Goal: Use online tool/utility: Utilize a website feature to perform a specific function

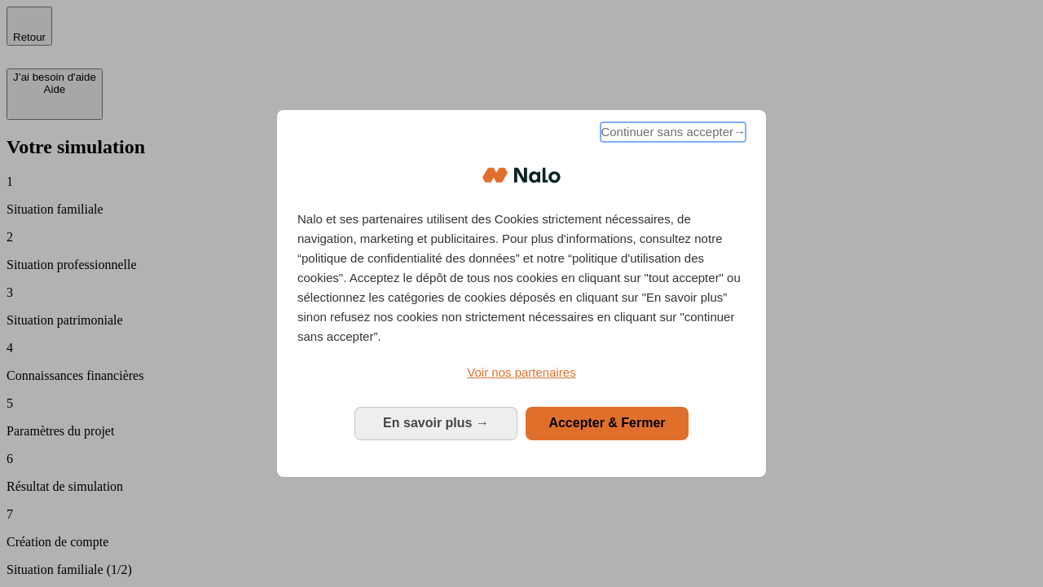
click at [671, 134] on span "Continuer sans accepter →" at bounding box center [672, 132] width 145 height 20
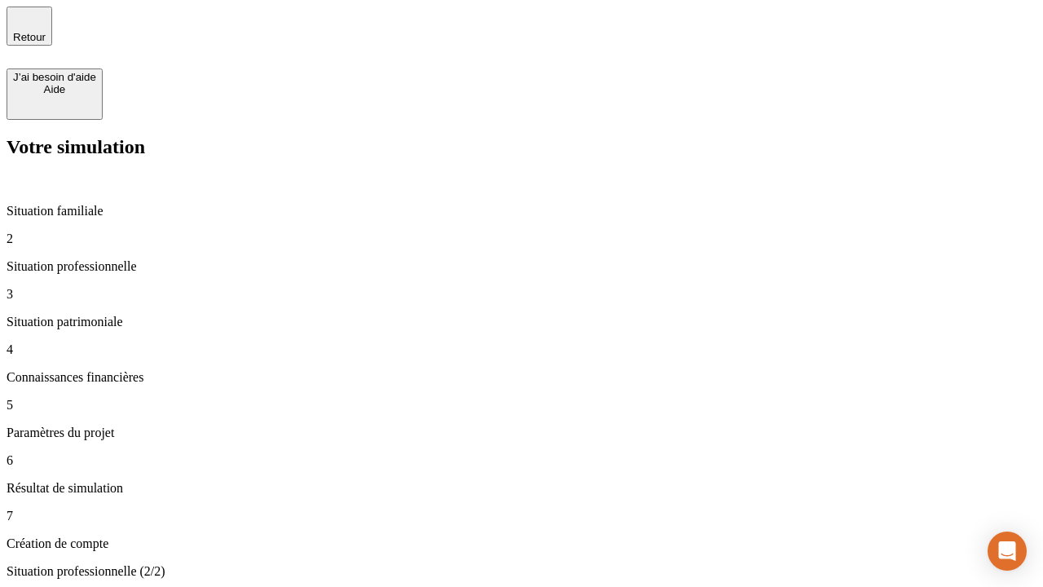
type input "30 000"
type input "1 000"
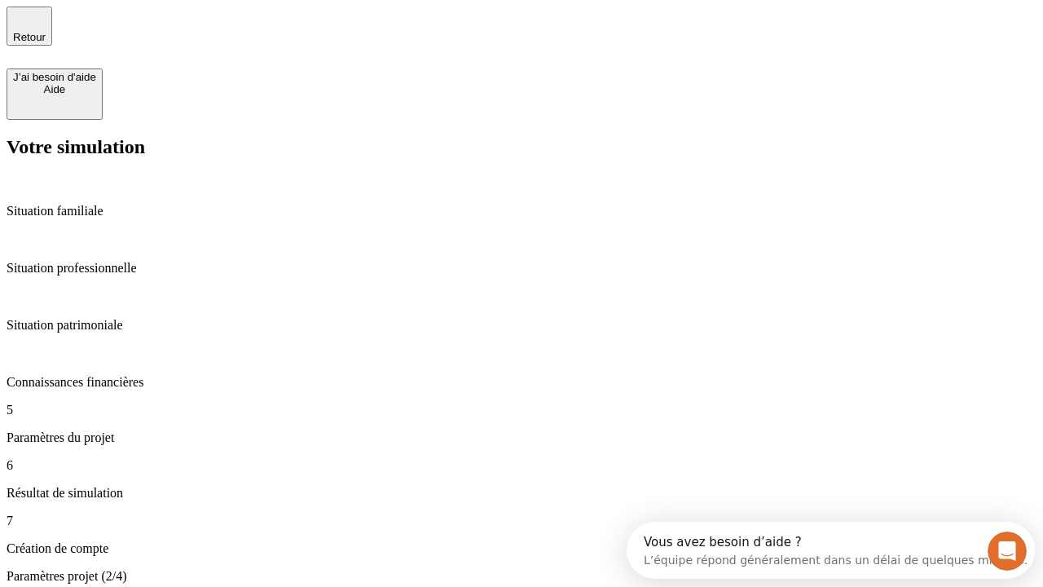
type input "40"
type input "200 000"
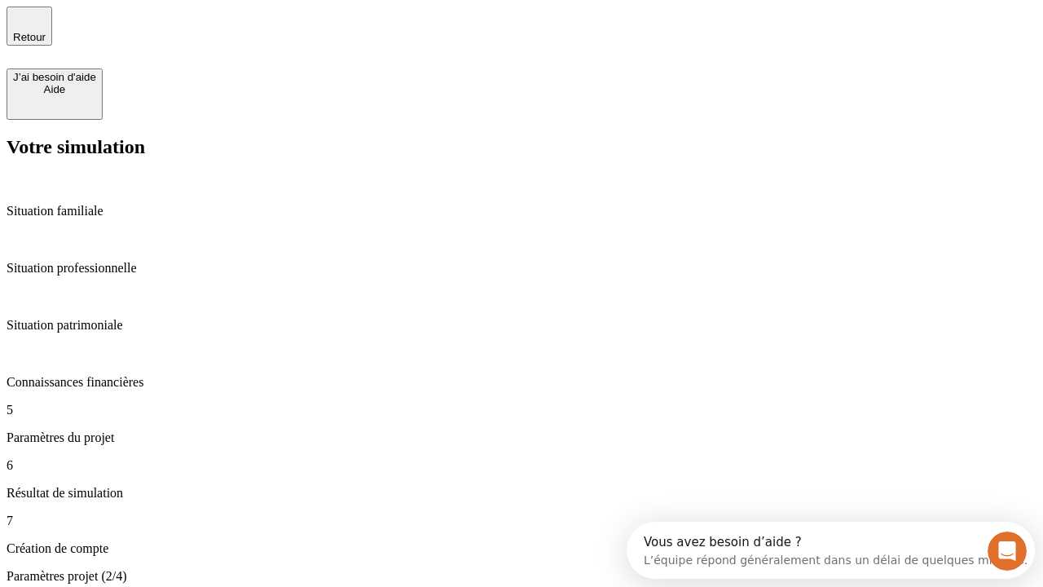
type input "640"
